Goal: Find specific page/section: Find specific page/section

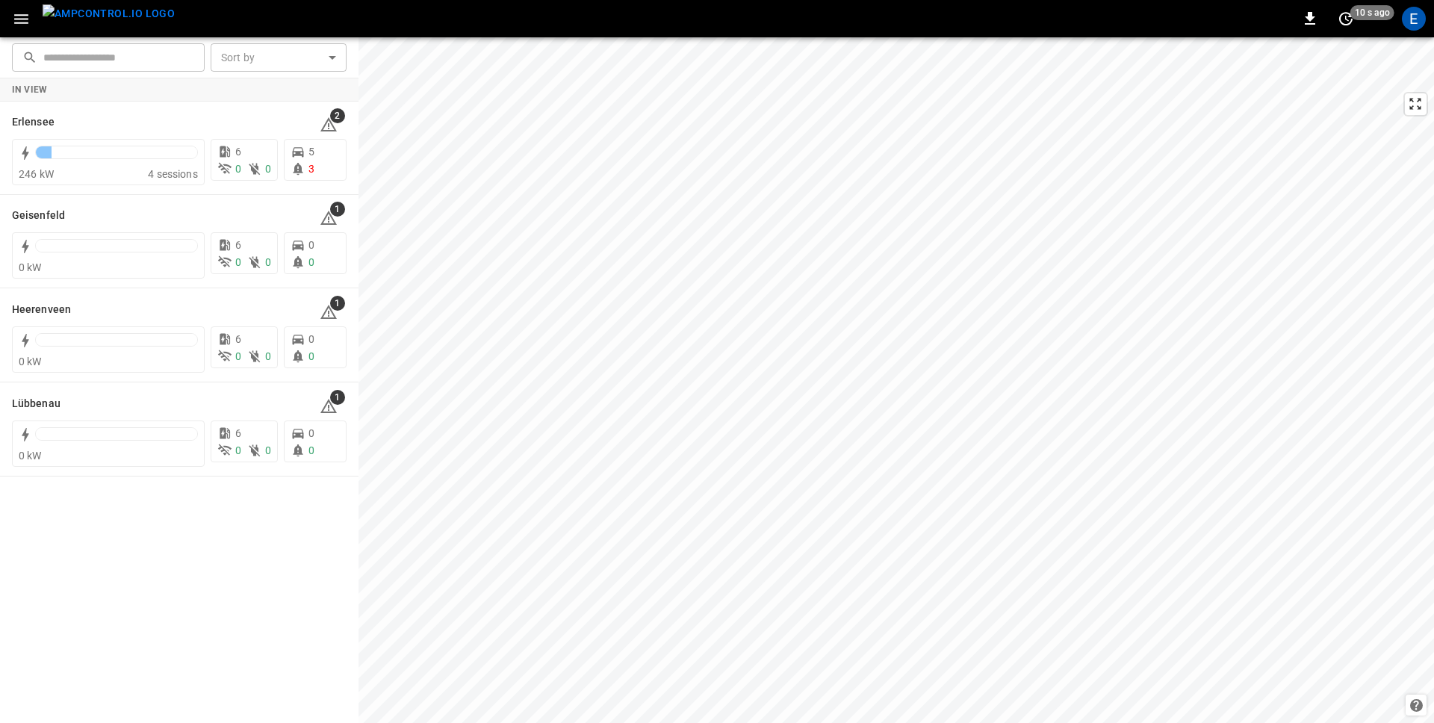
click at [484, 13] on div "0 10 s ago E" at bounding box center [717, 18] width 1434 height 37
click at [1412, 21] on div "E" at bounding box center [1414, 19] width 24 height 24
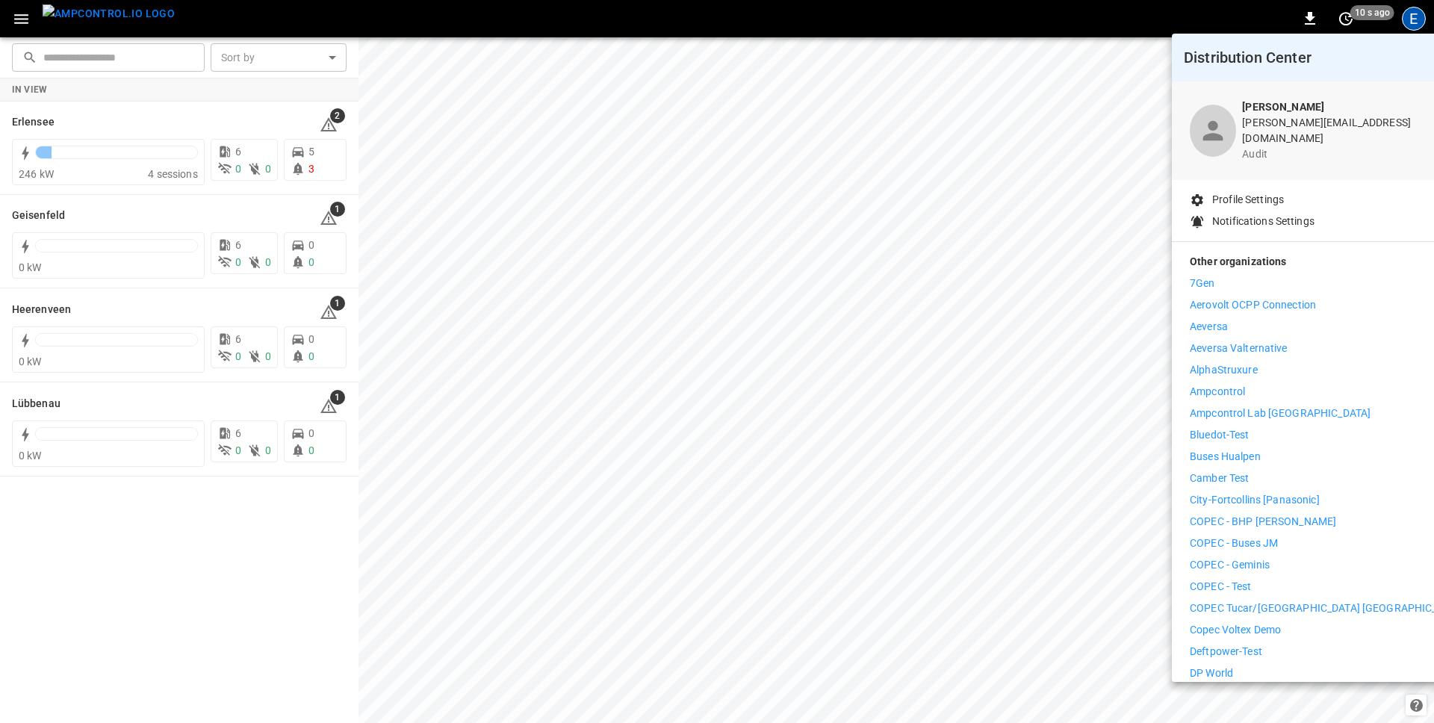
click at [30, 14] on div at bounding box center [717, 361] width 1434 height 723
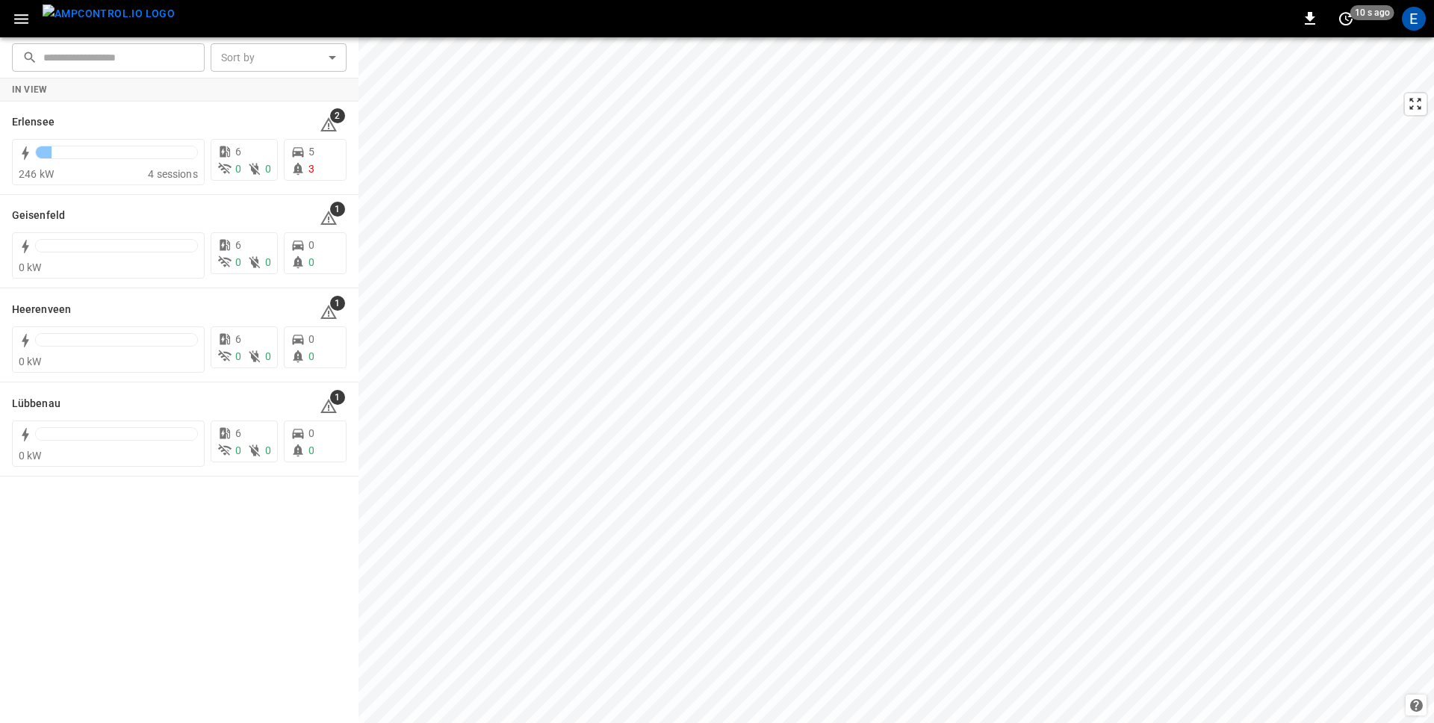
click at [17, 19] on body "0 10 s ago E ​ ​ Sort by ​ Sort by In View Erlensee 2 246 kW 4 sessions 6 0 0 5…" at bounding box center [717, 361] width 1434 height 723
click at [19, 7] on button "button" at bounding box center [21, 19] width 31 height 28
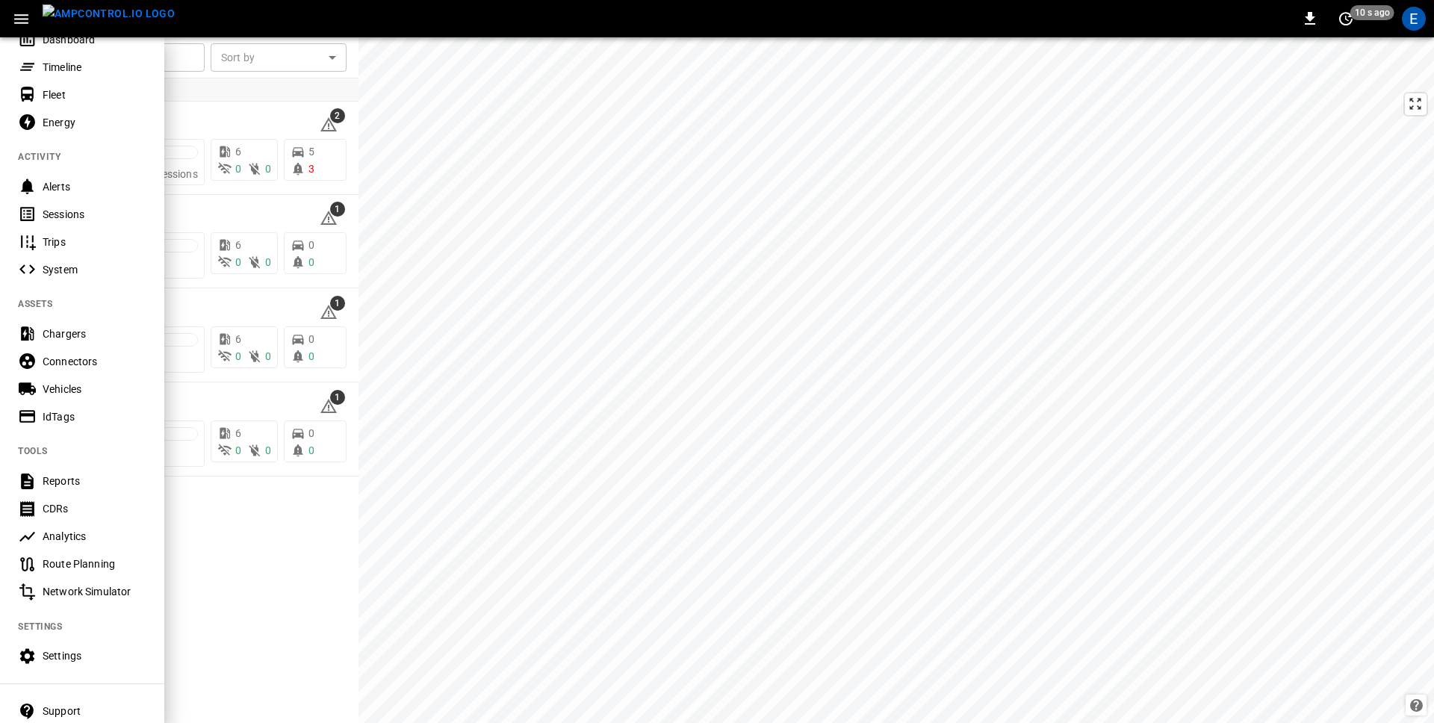
scroll to position [158, 0]
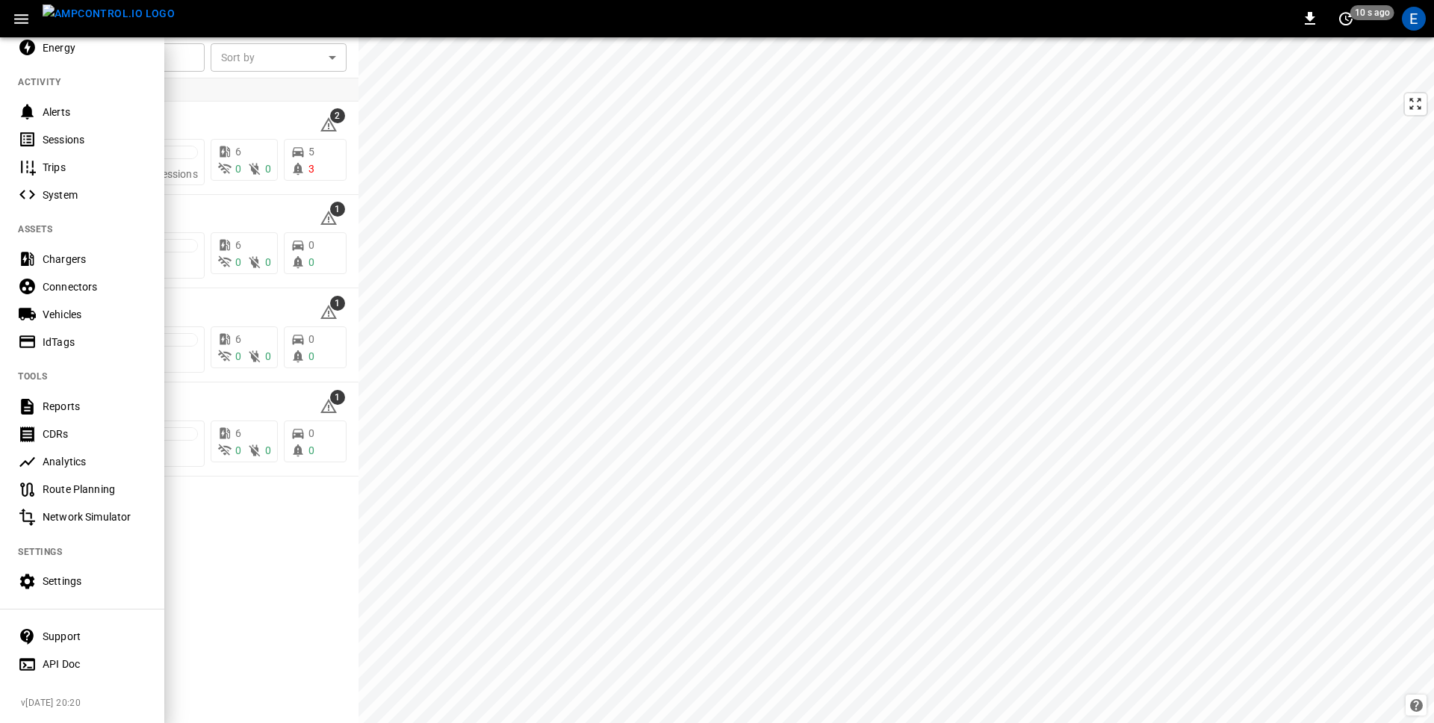
click at [45, 580] on div "Settings" at bounding box center [95, 580] width 104 height 15
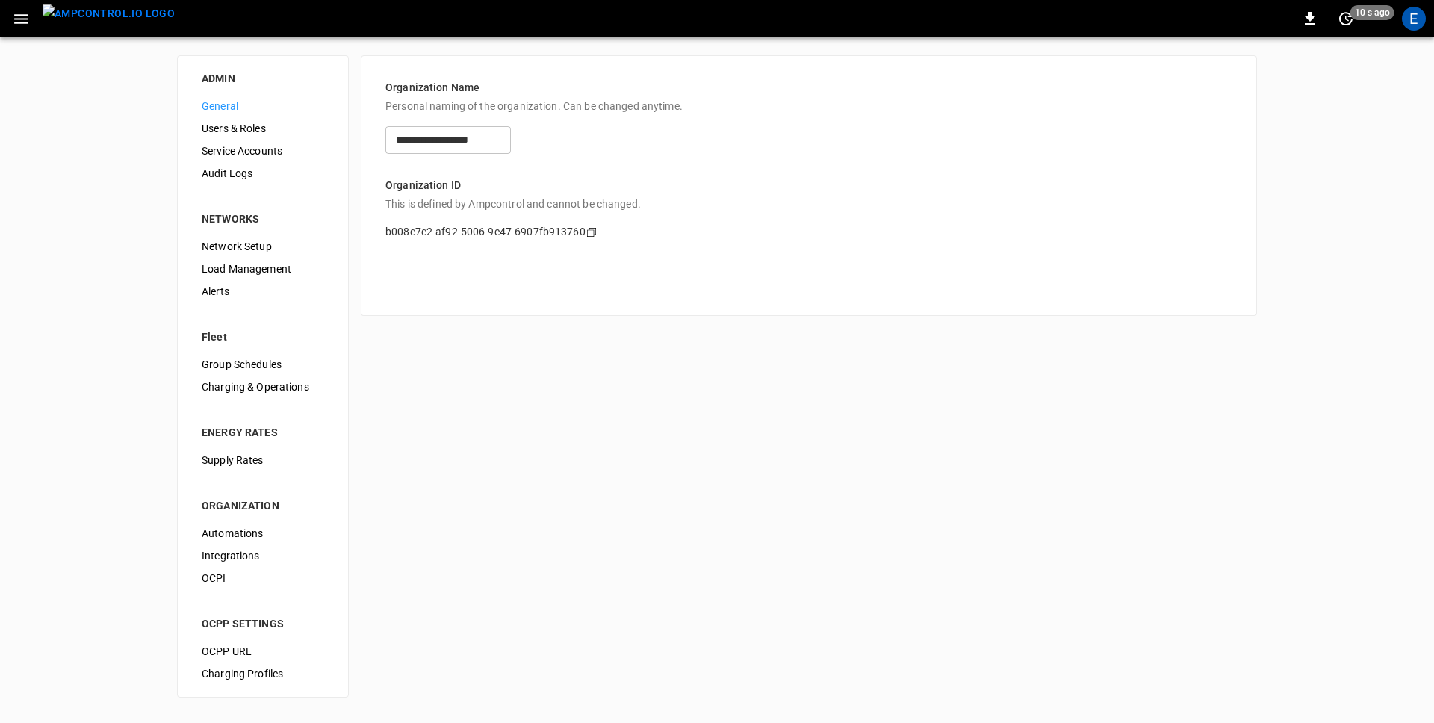
click at [244, 172] on span "Audit Logs" at bounding box center [263, 174] width 122 height 16
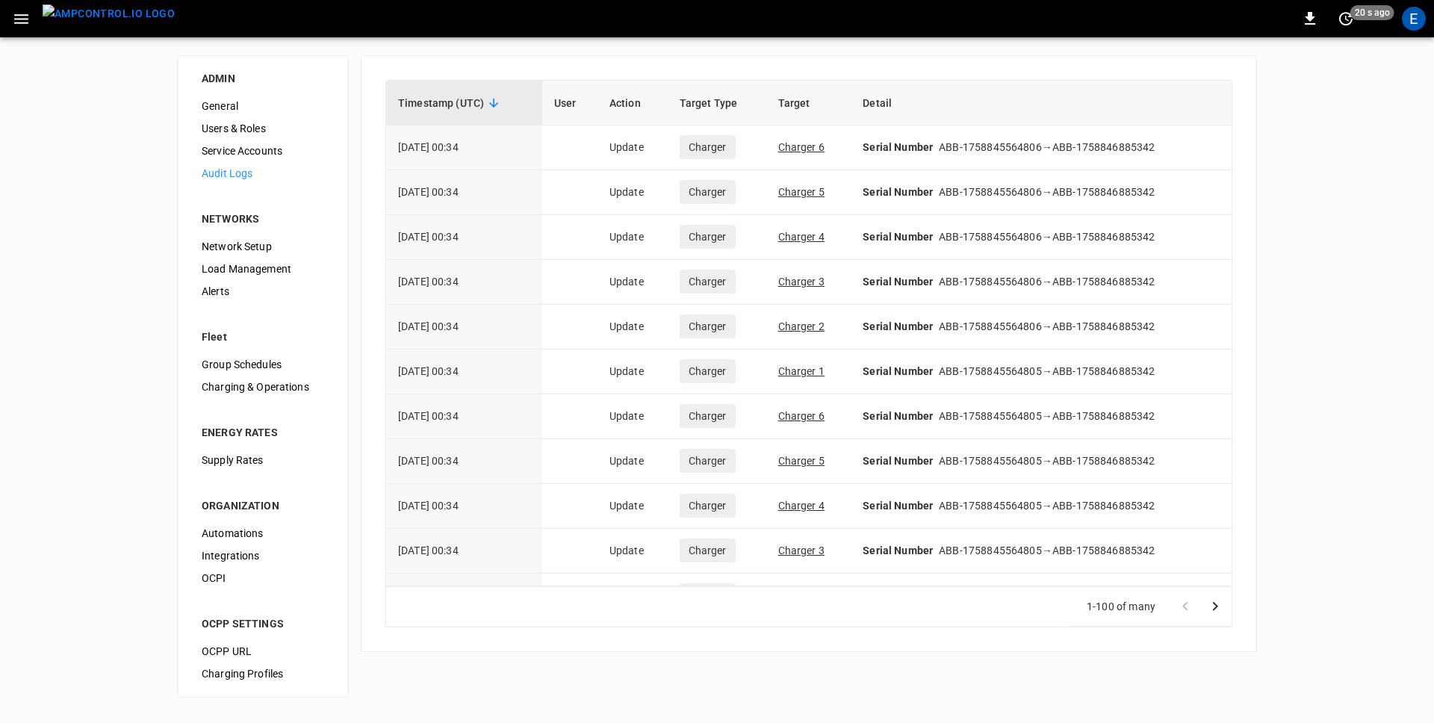
click at [1334, 214] on div "ADMIN General Users & Roles Service Accounts Audit Logs NETWORKS Network Setup …" at bounding box center [717, 376] width 1434 height 678
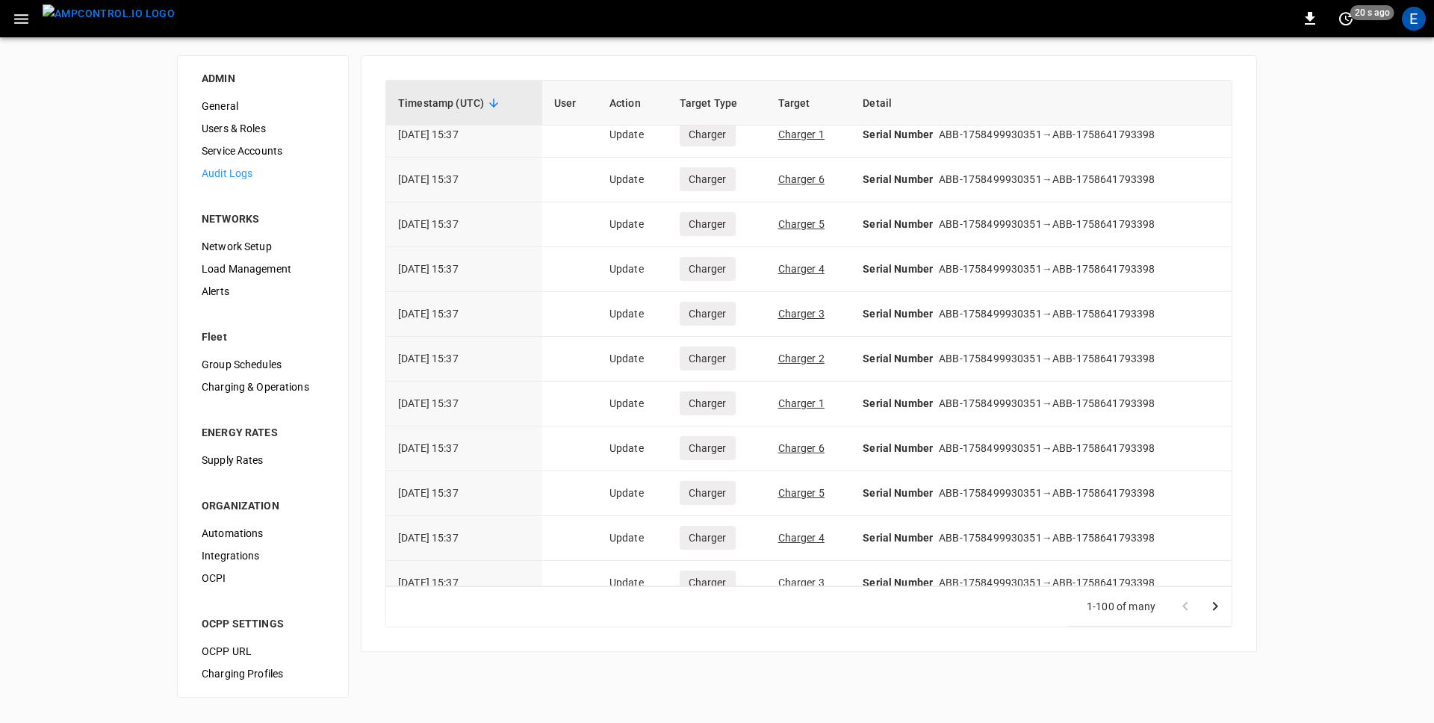
scroll to position [4020, 0]
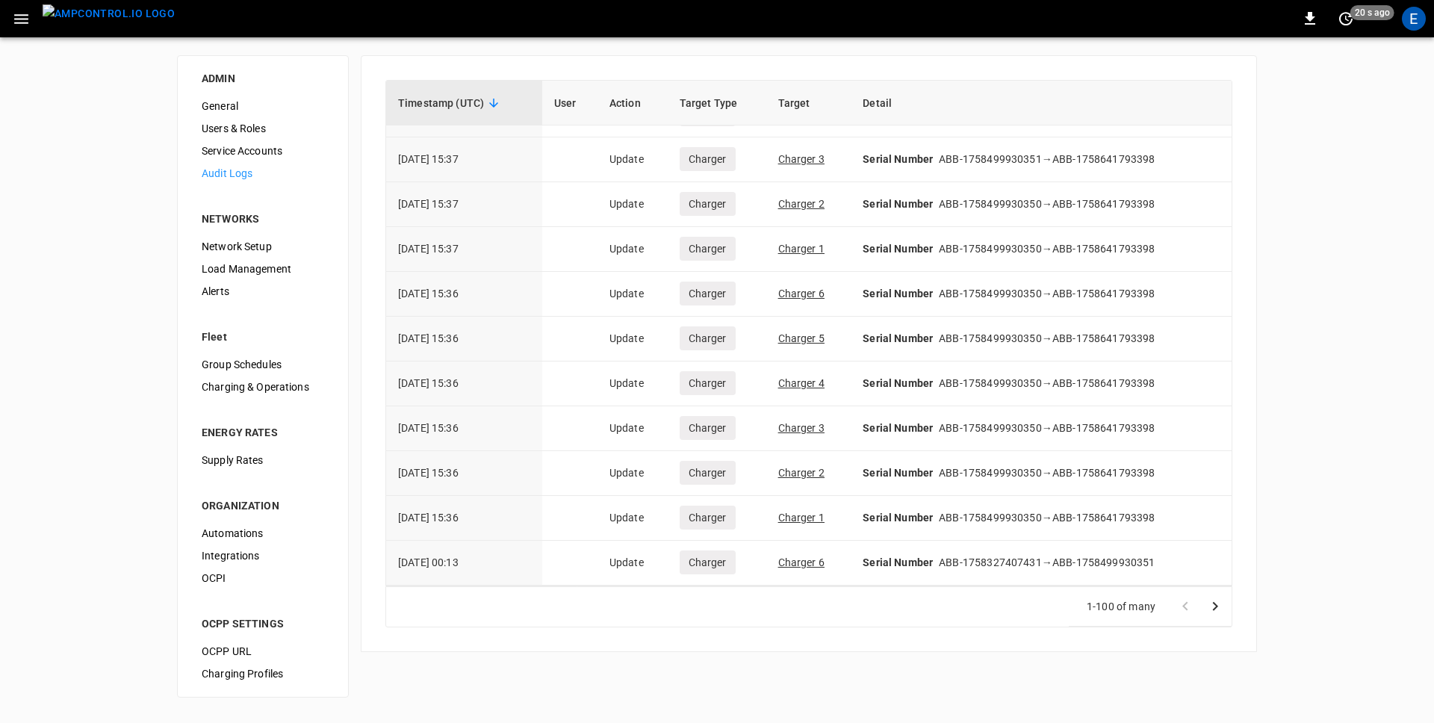
click at [1218, 608] on icon "Go to next page" at bounding box center [1215, 606] width 18 height 18
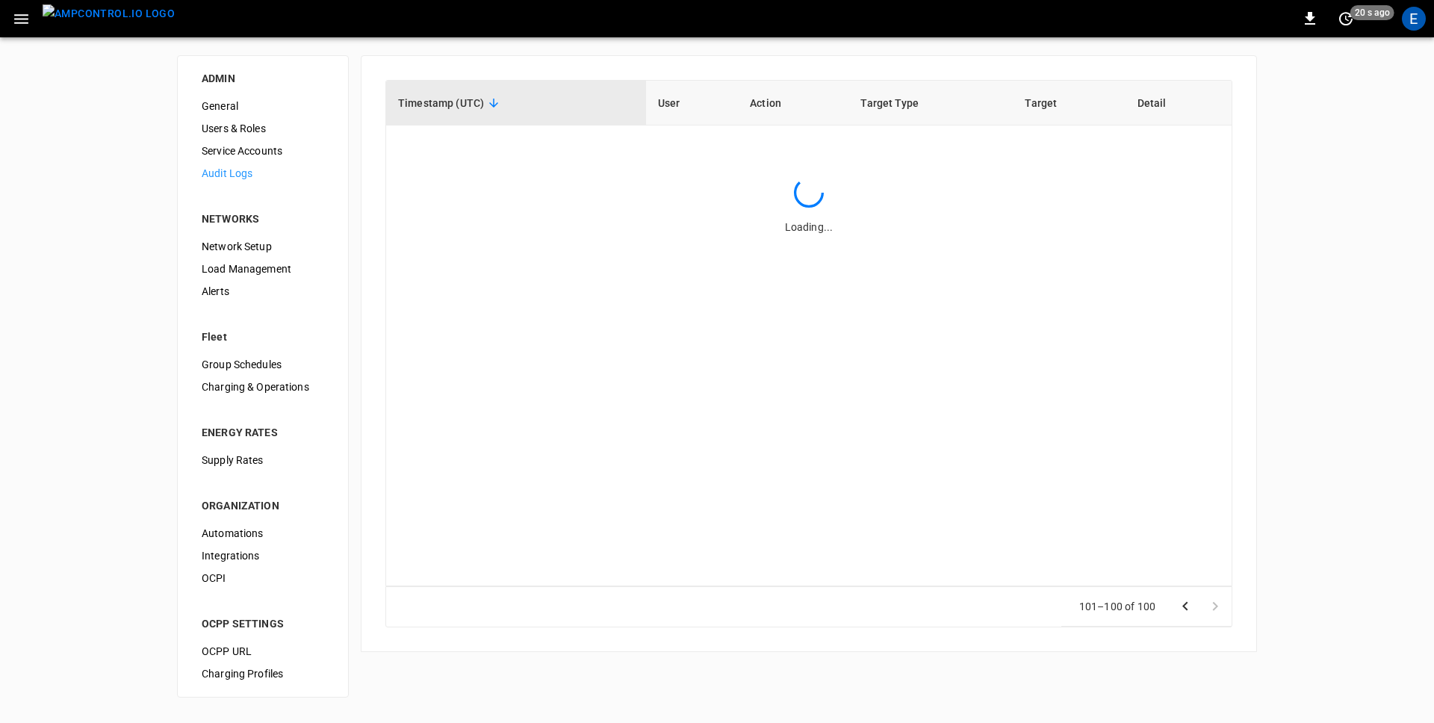
scroll to position [0, 0]
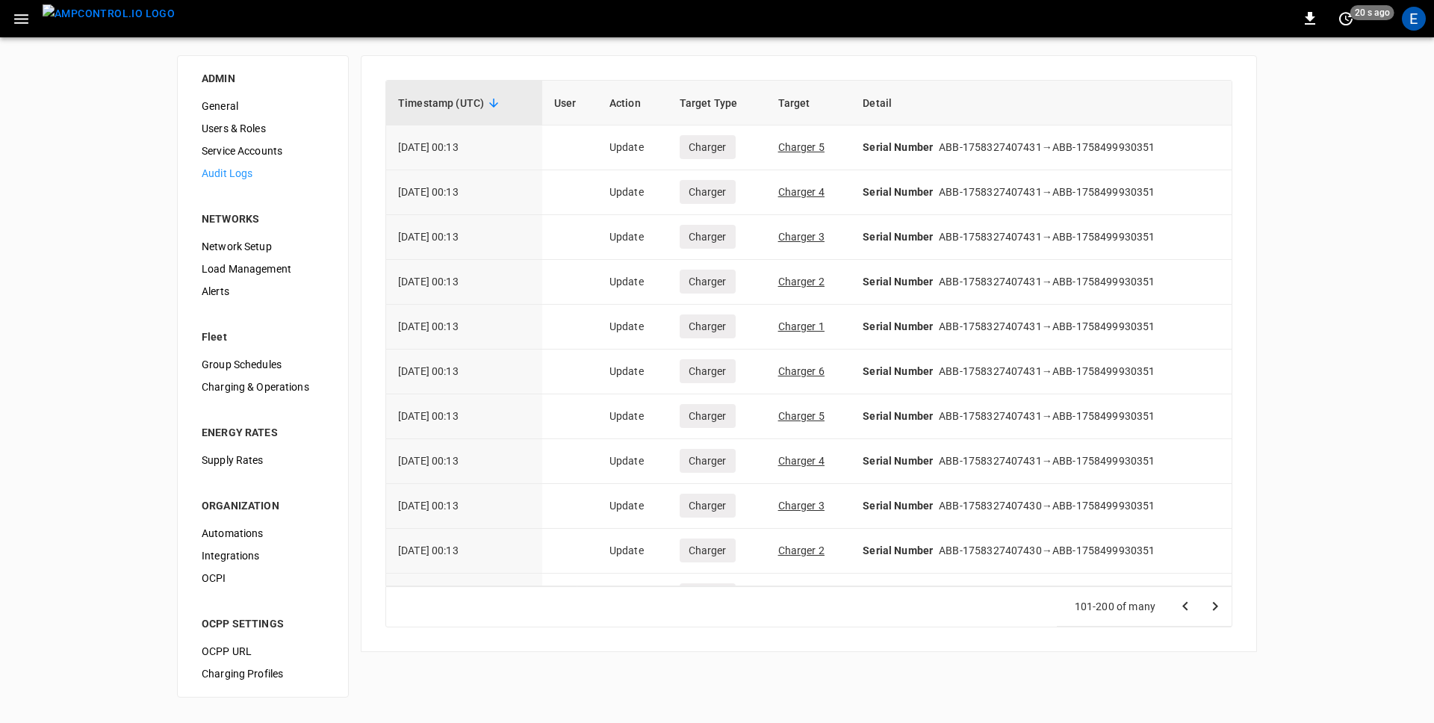
click at [1219, 606] on icon "Go to next page" at bounding box center [1215, 606] width 18 height 18
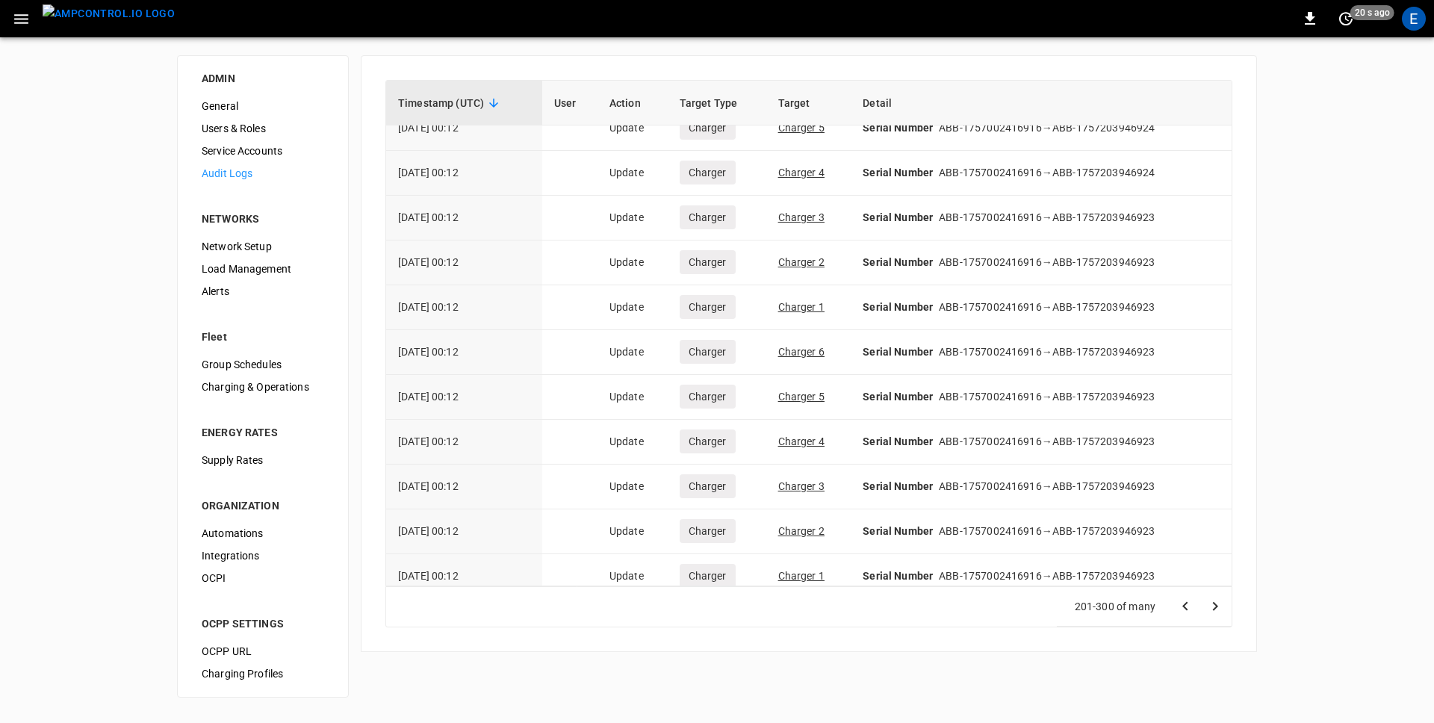
scroll to position [2056, 0]
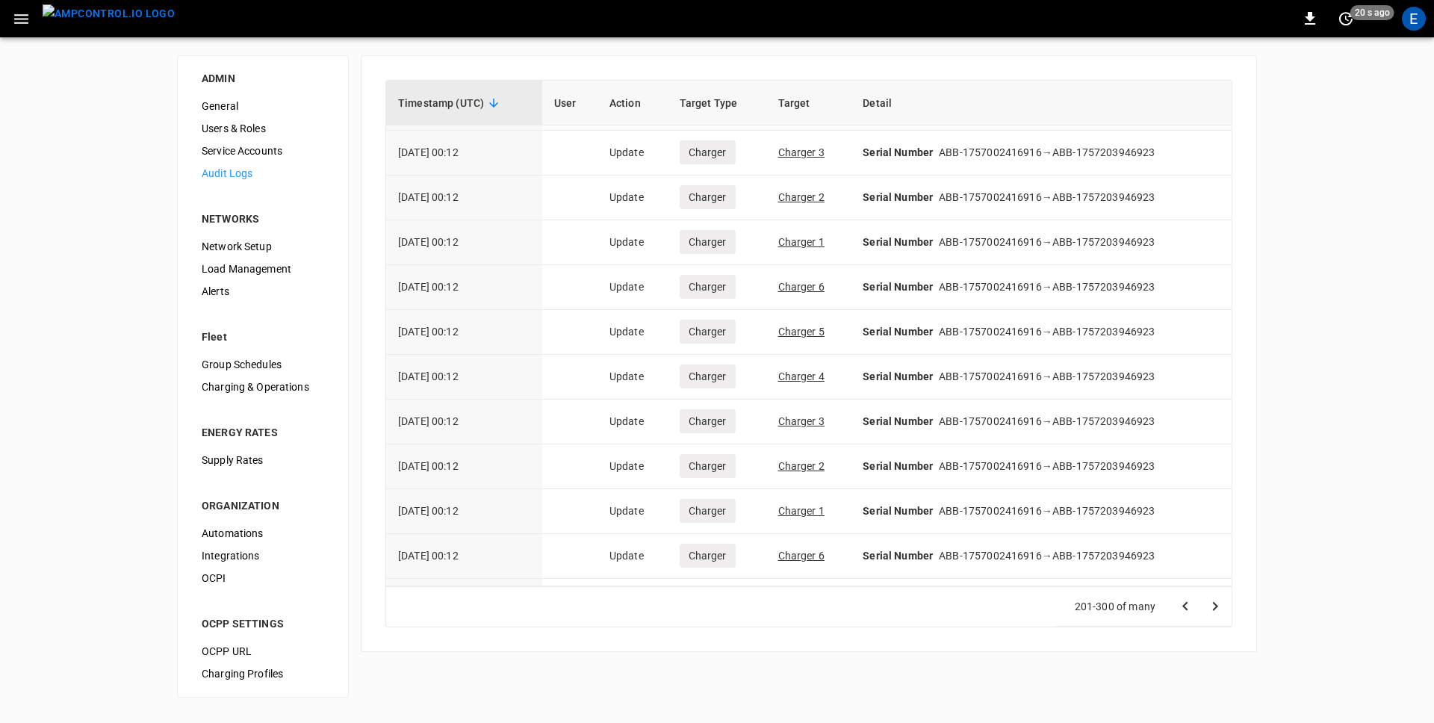
click at [1284, 581] on div "ADMIN General Users & Roles Service Accounts Audit Logs NETWORKS Network Setup …" at bounding box center [717, 376] width 1434 height 678
click at [1217, 605] on icon "Go to next page" at bounding box center [1215, 606] width 18 height 18
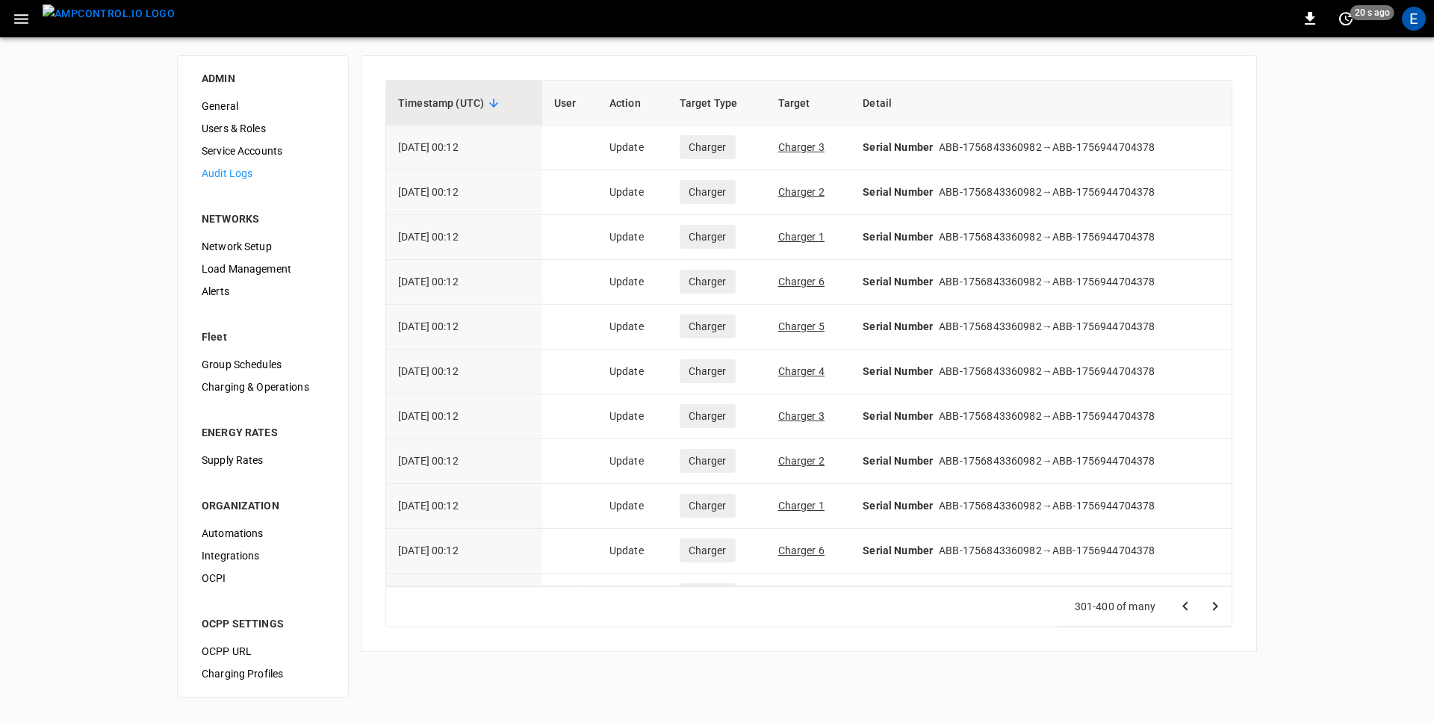
click at [1216, 605] on icon "Go to next page" at bounding box center [1215, 605] width 5 height 9
click at [1216, 605] on div at bounding box center [1200, 606] width 60 height 30
click at [1190, 605] on icon "Go to previous page" at bounding box center [1185, 606] width 18 height 18
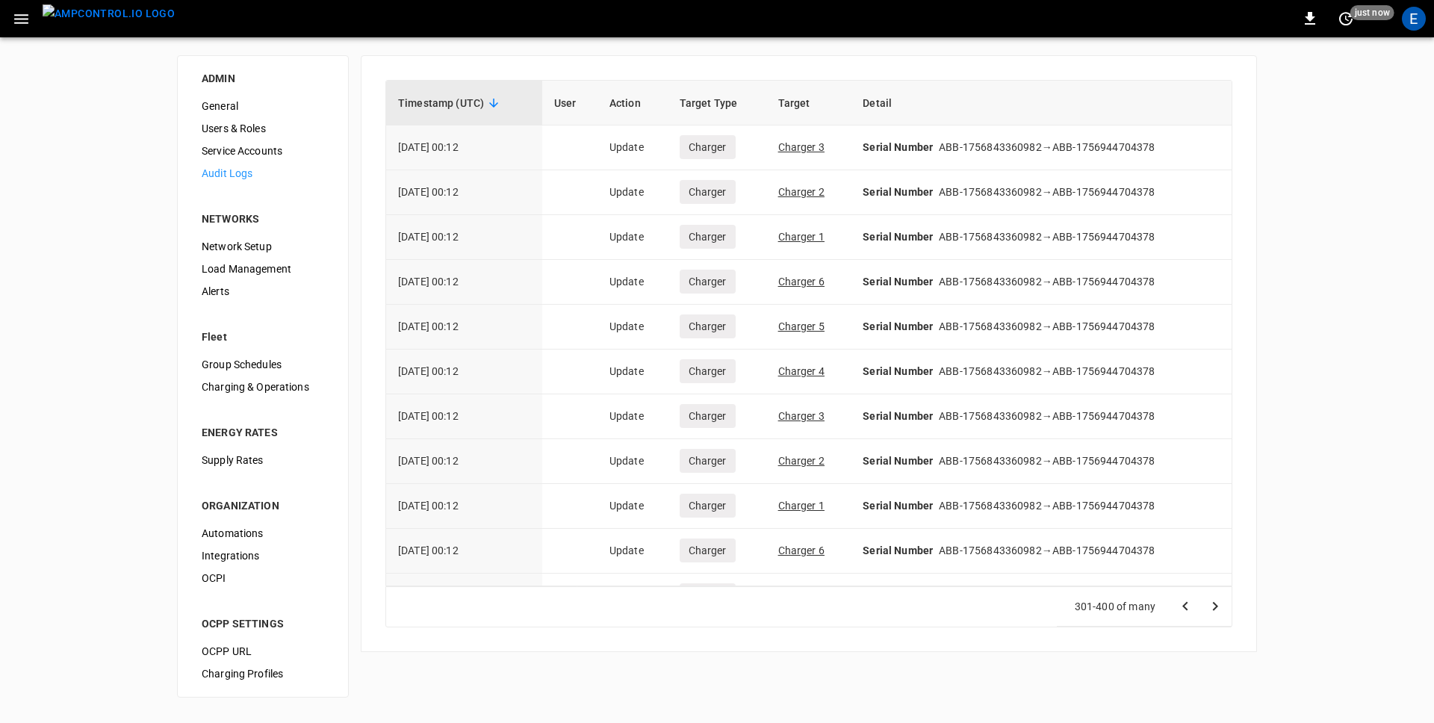
click at [1190, 605] on icon "Go to previous page" at bounding box center [1185, 606] width 18 height 18
click at [1190, 605] on div at bounding box center [1200, 606] width 60 height 30
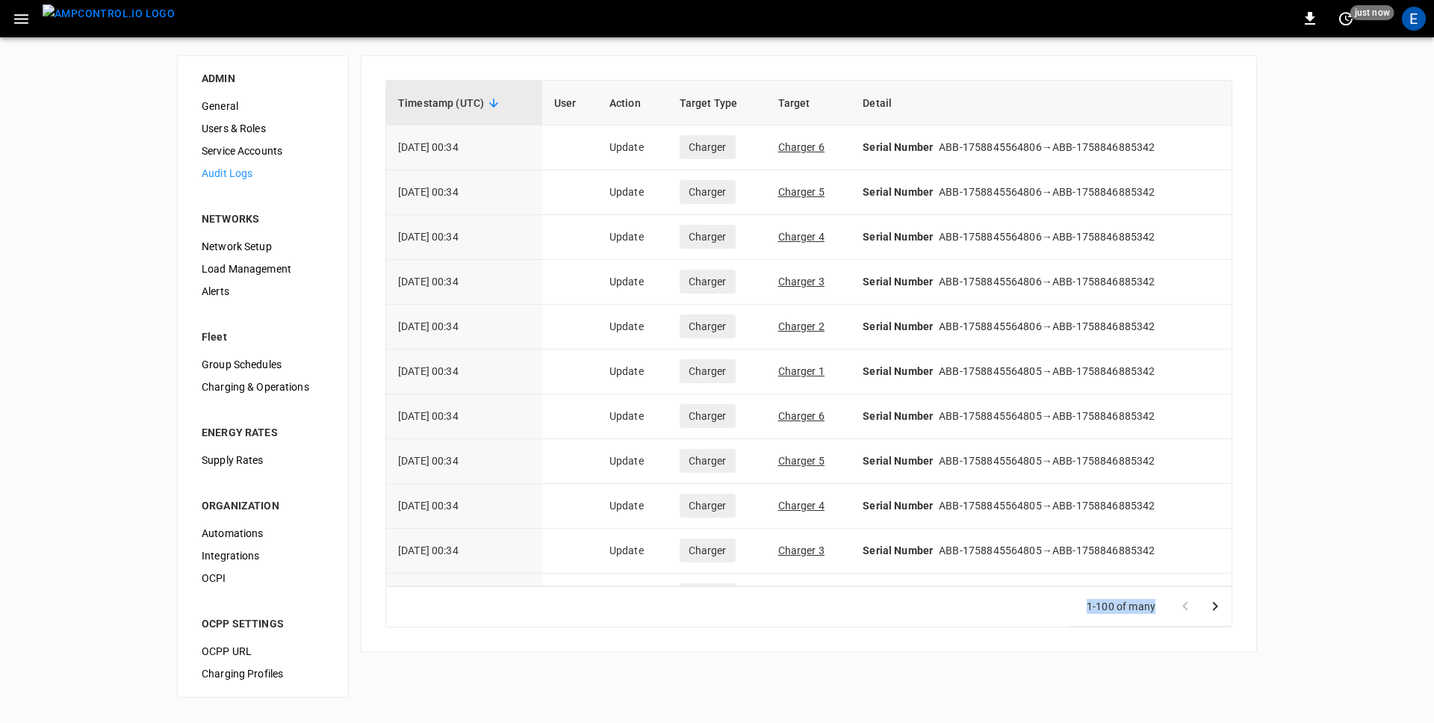
click at [1190, 605] on div at bounding box center [1200, 606] width 60 height 30
click at [1301, 576] on div "ADMIN General Users & Roles Service Accounts Audit Logs NETWORKS Network Setup …" at bounding box center [717, 376] width 1434 height 678
click at [1219, 606] on icon "Go to next page" at bounding box center [1215, 606] width 18 height 18
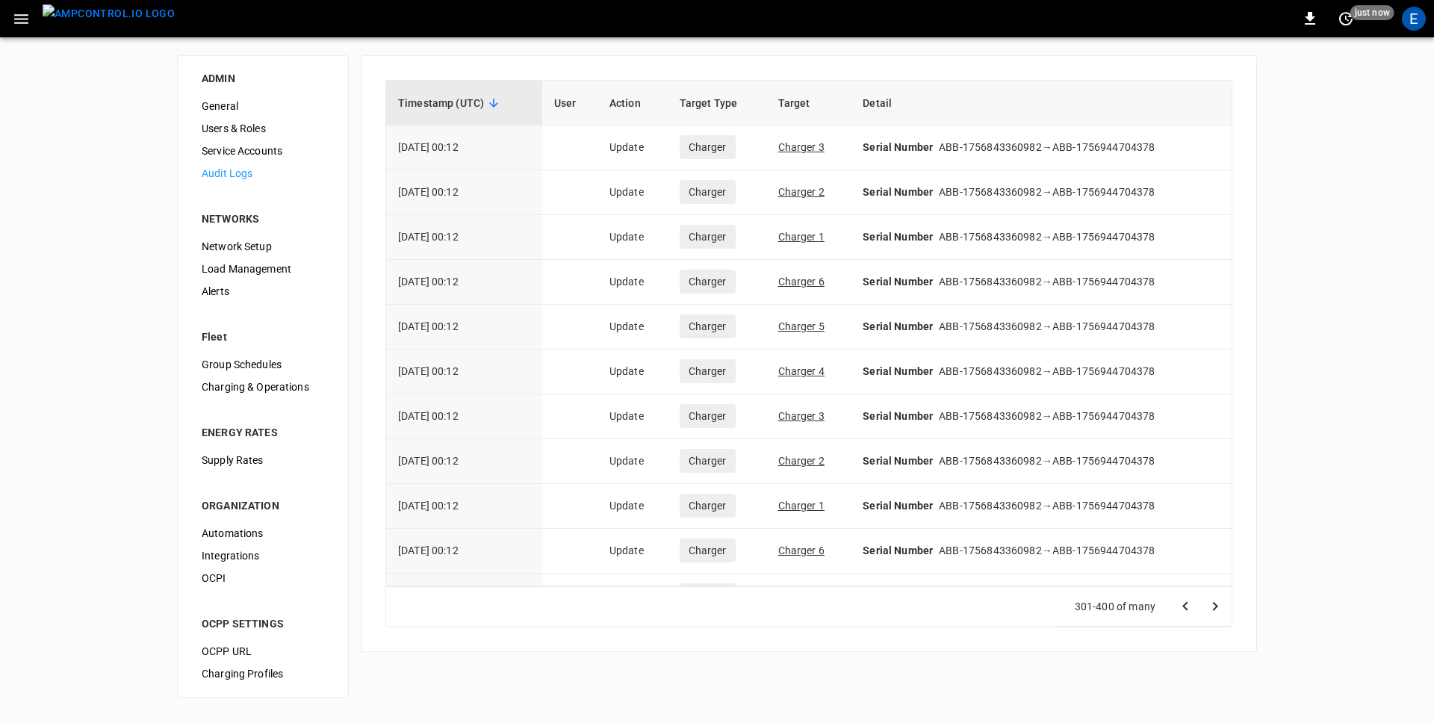
click at [1219, 606] on icon "Go to next page" at bounding box center [1215, 606] width 18 height 18
click at [1219, 606] on div at bounding box center [1200, 606] width 60 height 30
click at [1185, 609] on icon "Go to previous page" at bounding box center [1184, 605] width 5 height 9
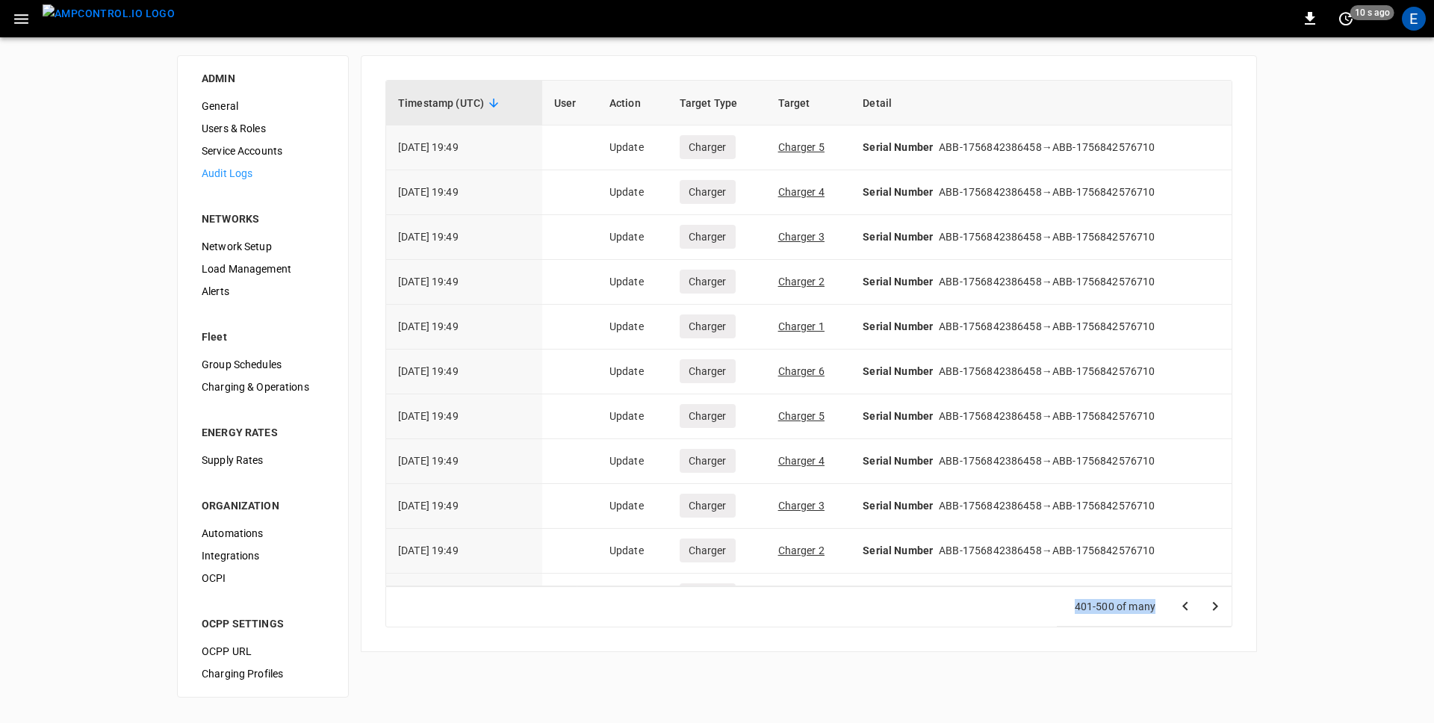
click at [1185, 609] on icon "Go to previous page" at bounding box center [1184, 605] width 5 height 9
click at [1185, 609] on div at bounding box center [1200, 606] width 60 height 30
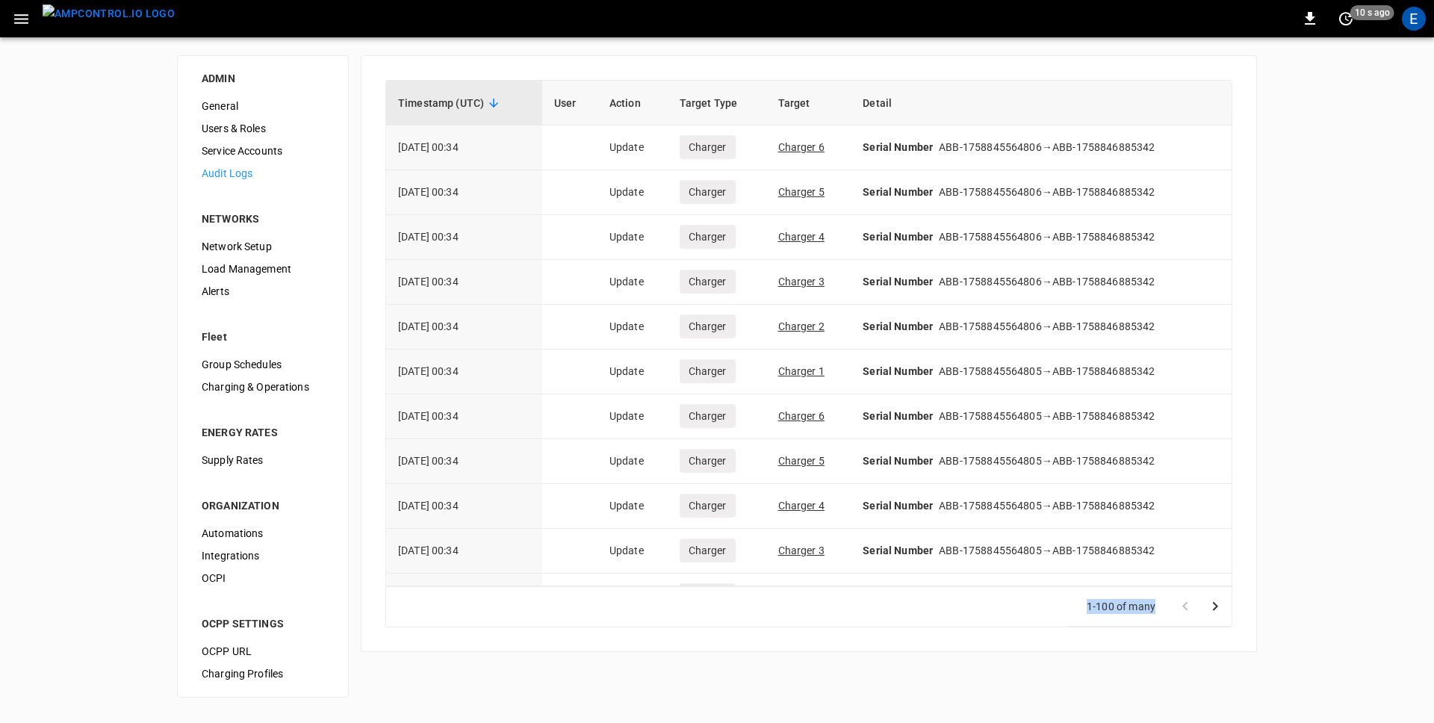
click at [1185, 609] on div at bounding box center [1200, 606] width 60 height 30
click at [1350, 470] on div "ADMIN General Users & Roles Service Accounts Audit Logs NETWORKS Network Setup …" at bounding box center [717, 376] width 1434 height 678
click at [1410, 23] on div "E" at bounding box center [1414, 19] width 24 height 24
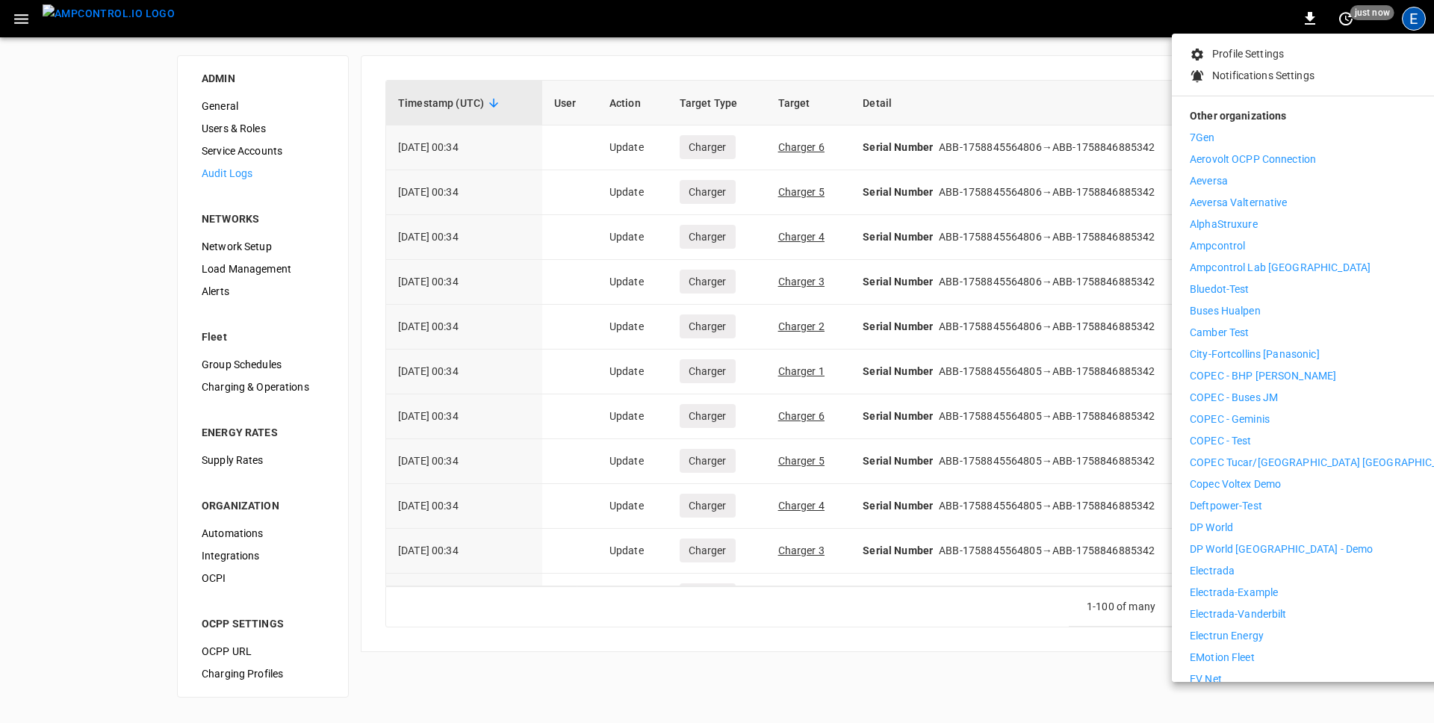
scroll to position [151, 0]
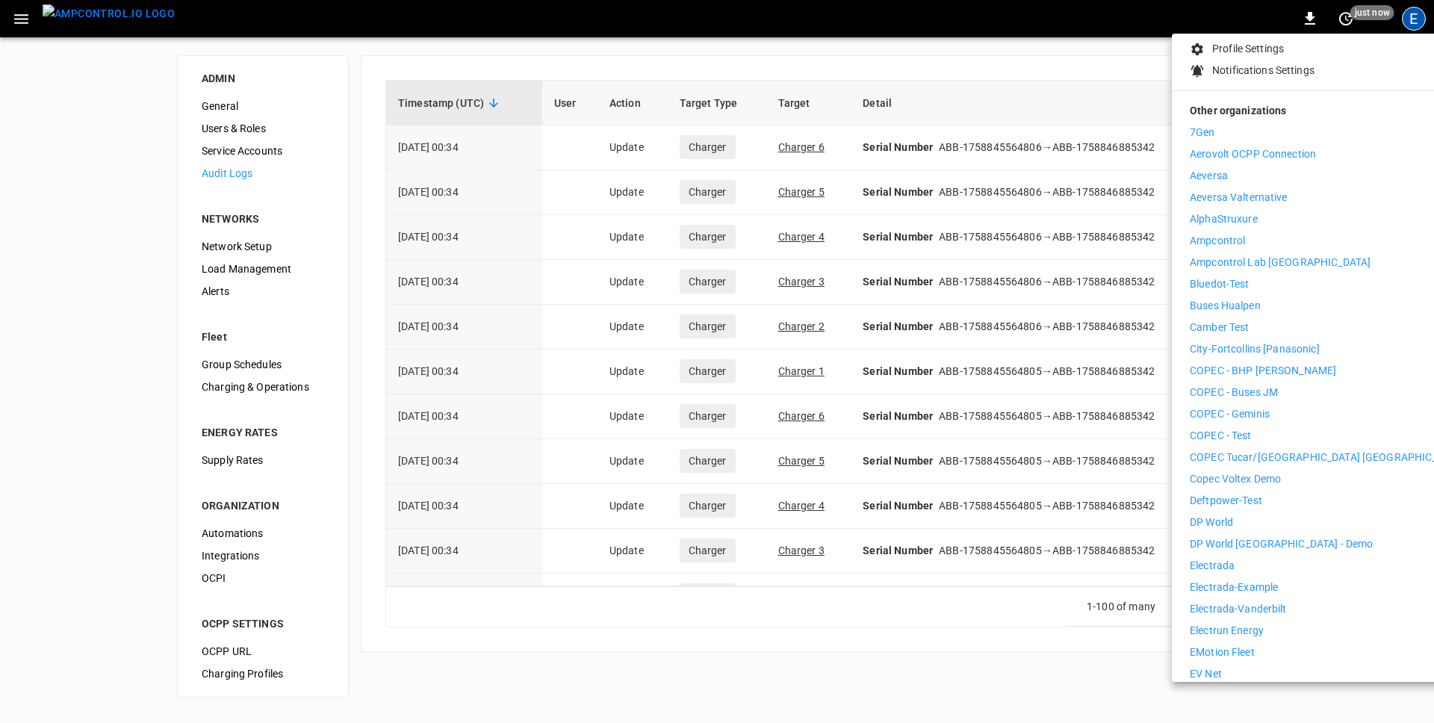
click at [1242, 561] on li "Electrada" at bounding box center [1326, 566] width 275 height 16
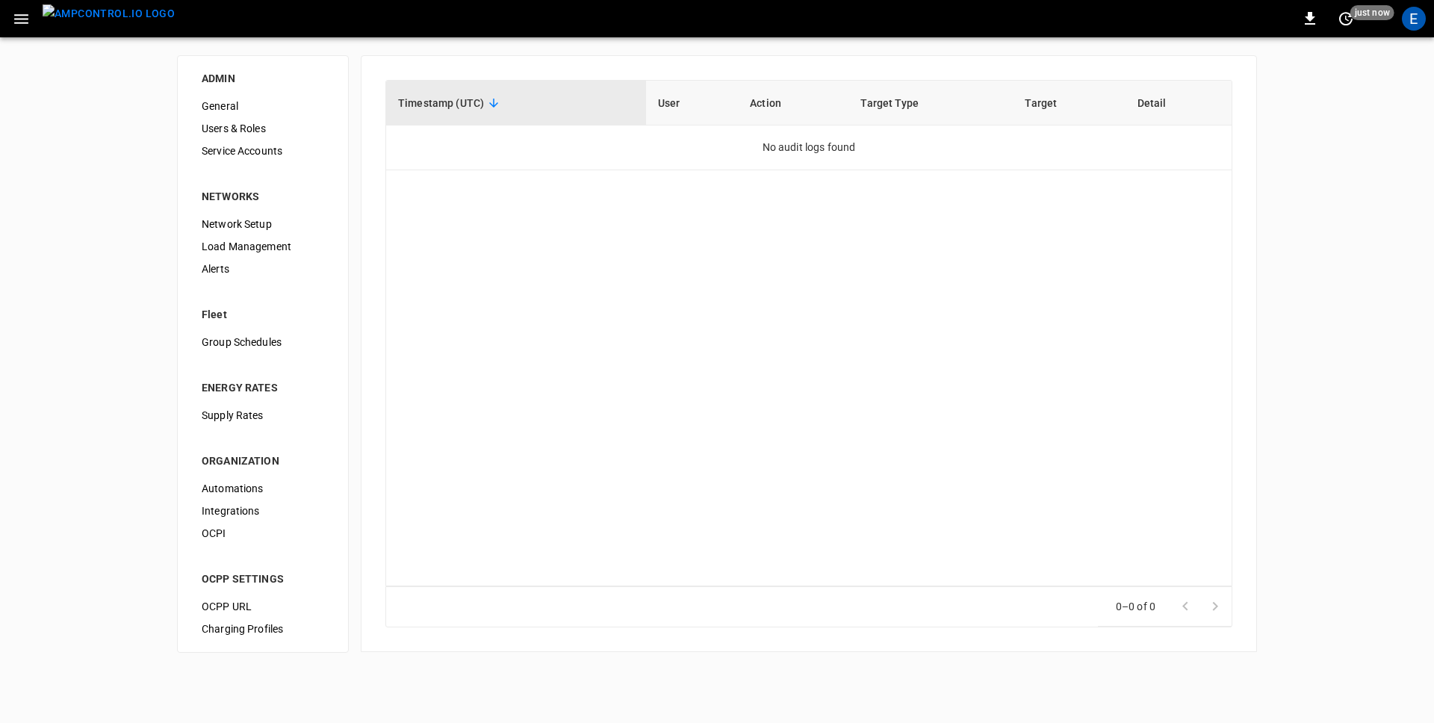
click at [1234, 282] on div "Timestamp (UTC) User Action Target Type Target Detail No audit logs found 0–0 o…" at bounding box center [809, 353] width 896 height 597
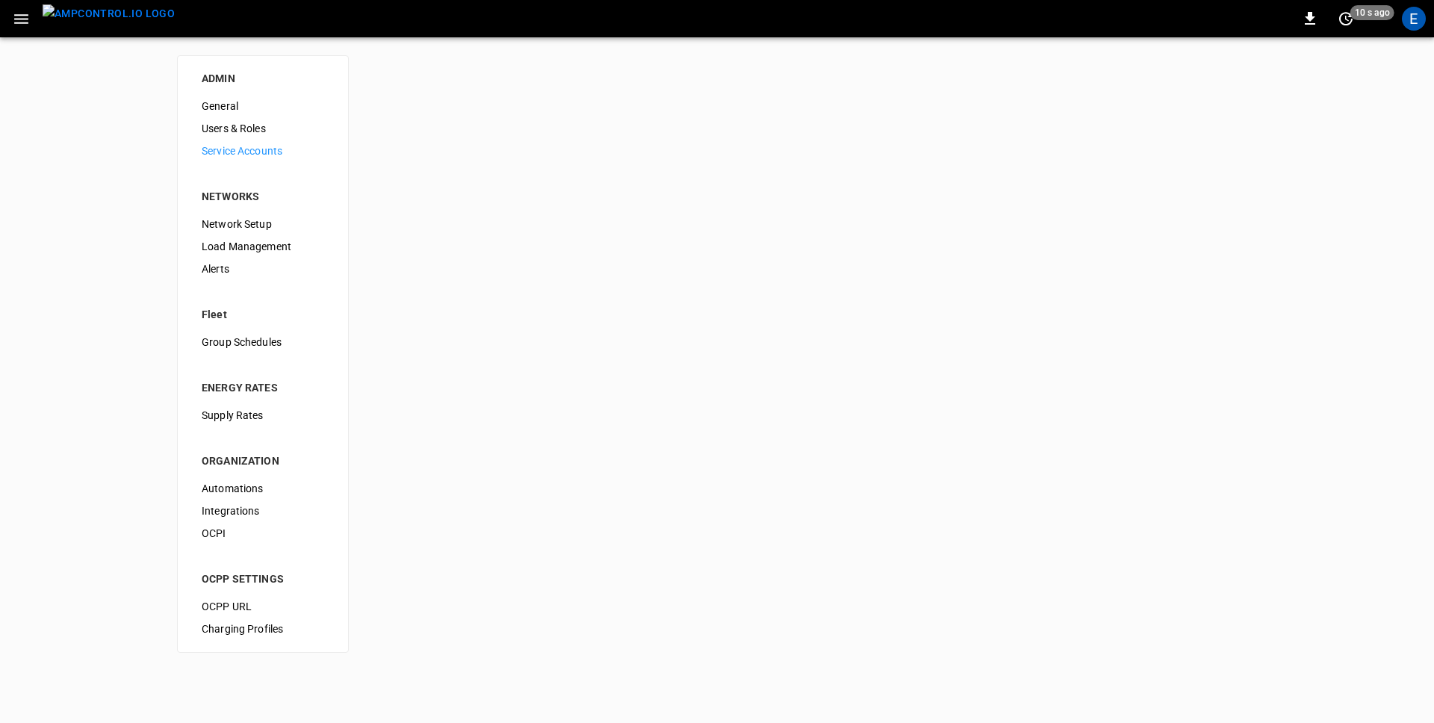
click at [242, 149] on span "Service Accounts" at bounding box center [263, 151] width 122 height 16
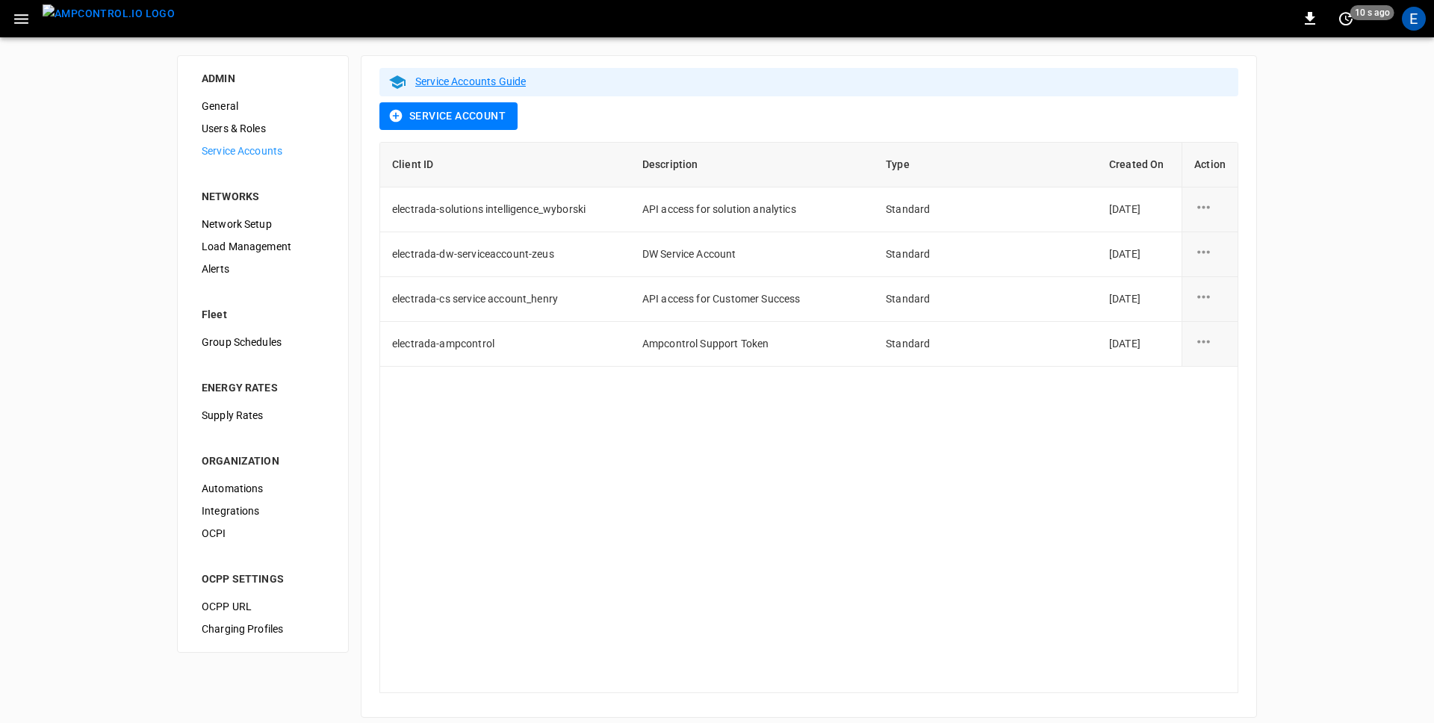
click at [128, 193] on div "ADMIN General Users & Roles Service Accounts NETWORKS Network Setup Load Manage…" at bounding box center [717, 386] width 1434 height 698
click at [111, 202] on div "ADMIN General Users & Roles Service Accounts NETWORKS Network Setup Load Manage…" at bounding box center [717, 386] width 1434 height 698
